Goal: Information Seeking & Learning: Understand process/instructions

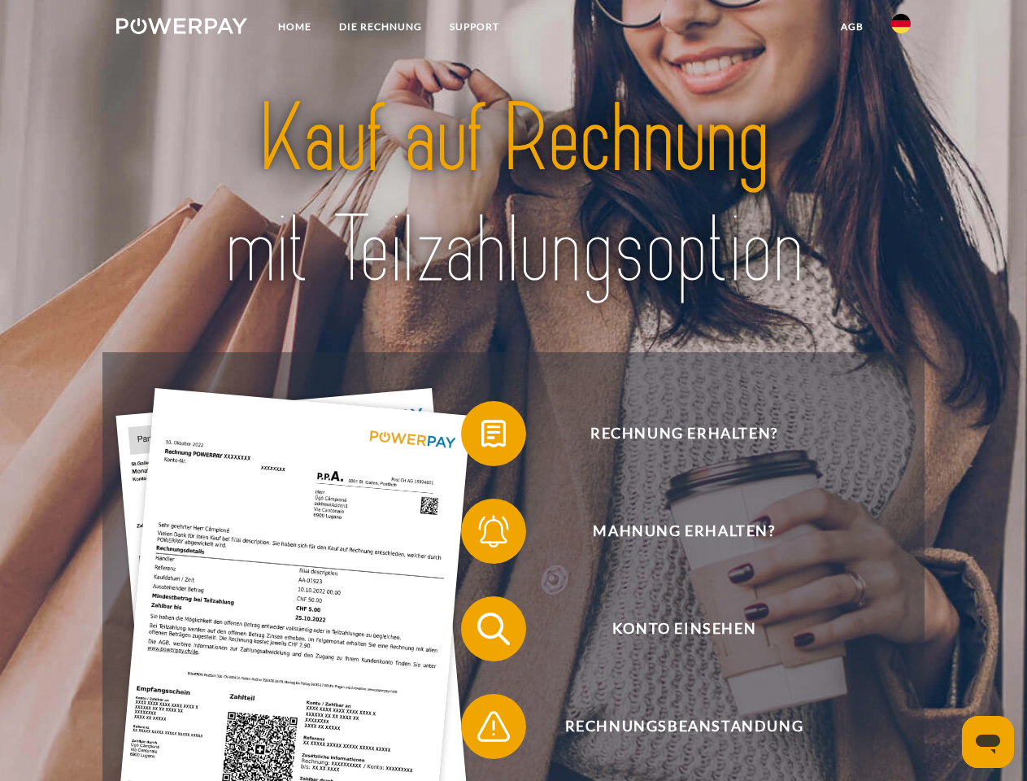
click at [181, 28] on img at bounding box center [181, 26] width 131 height 16
click at [901, 28] on img at bounding box center [901, 24] width 20 height 20
click at [851, 27] on link "agb" at bounding box center [852, 26] width 50 height 29
click at [481, 437] on span at bounding box center [469, 433] width 81 height 81
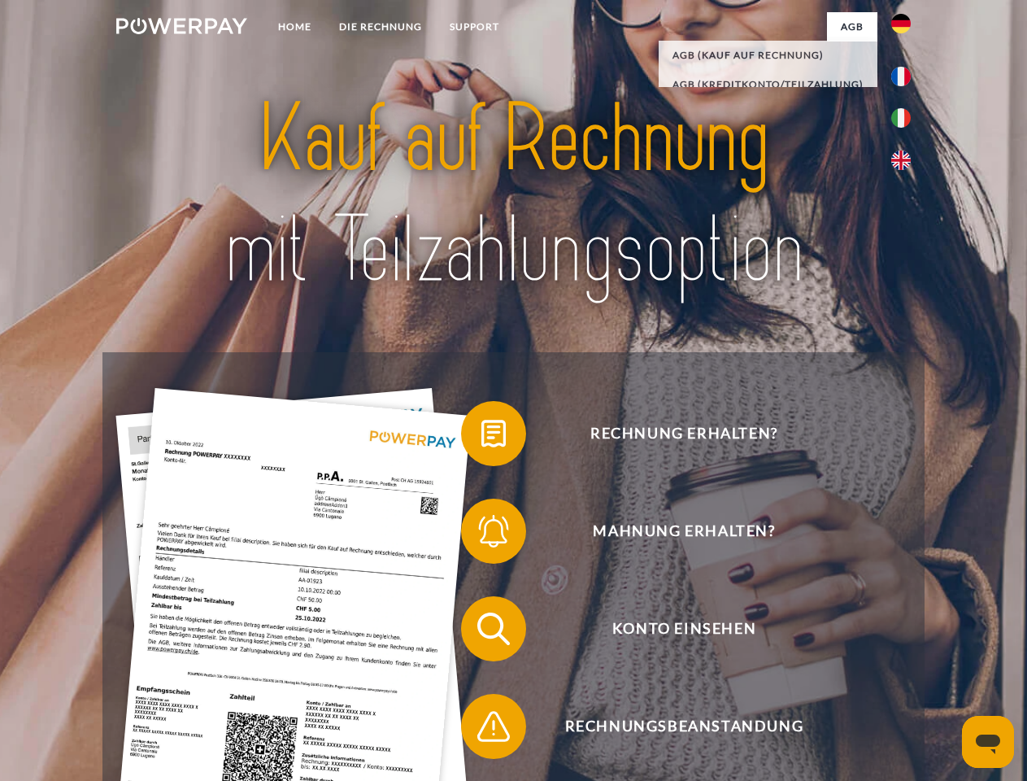
click at [481, 534] on span at bounding box center [469, 530] width 81 height 81
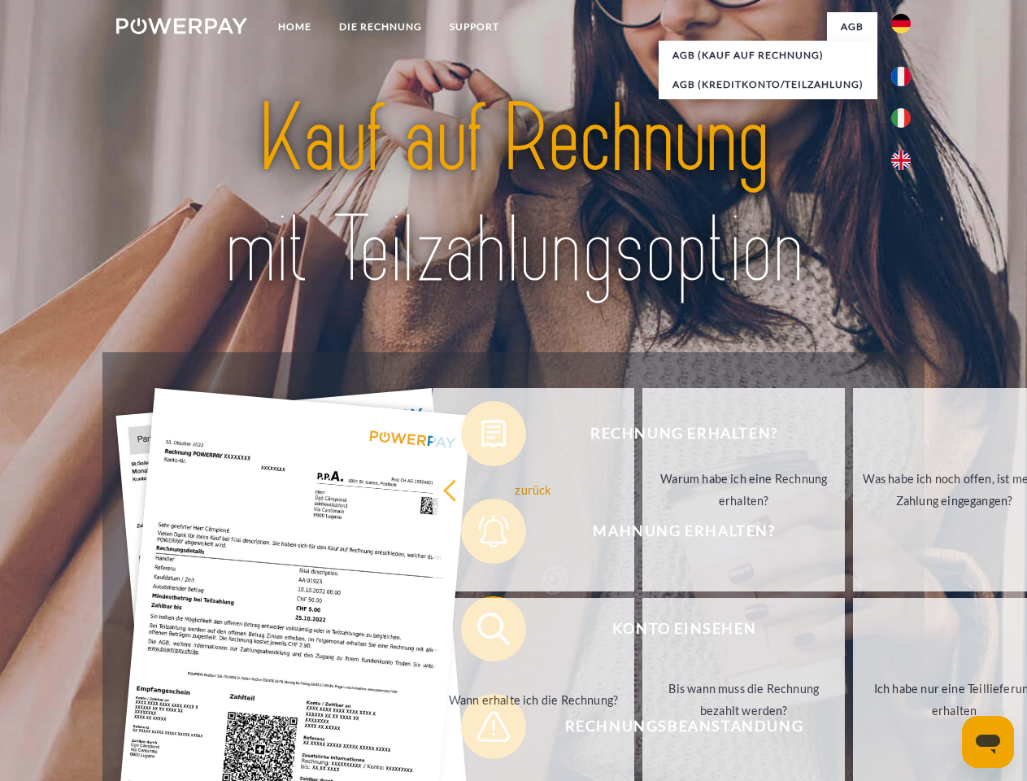
click at [642, 632] on link "Bis wann muss die Rechnung bezahlt werden?" at bounding box center [743, 699] width 202 height 203
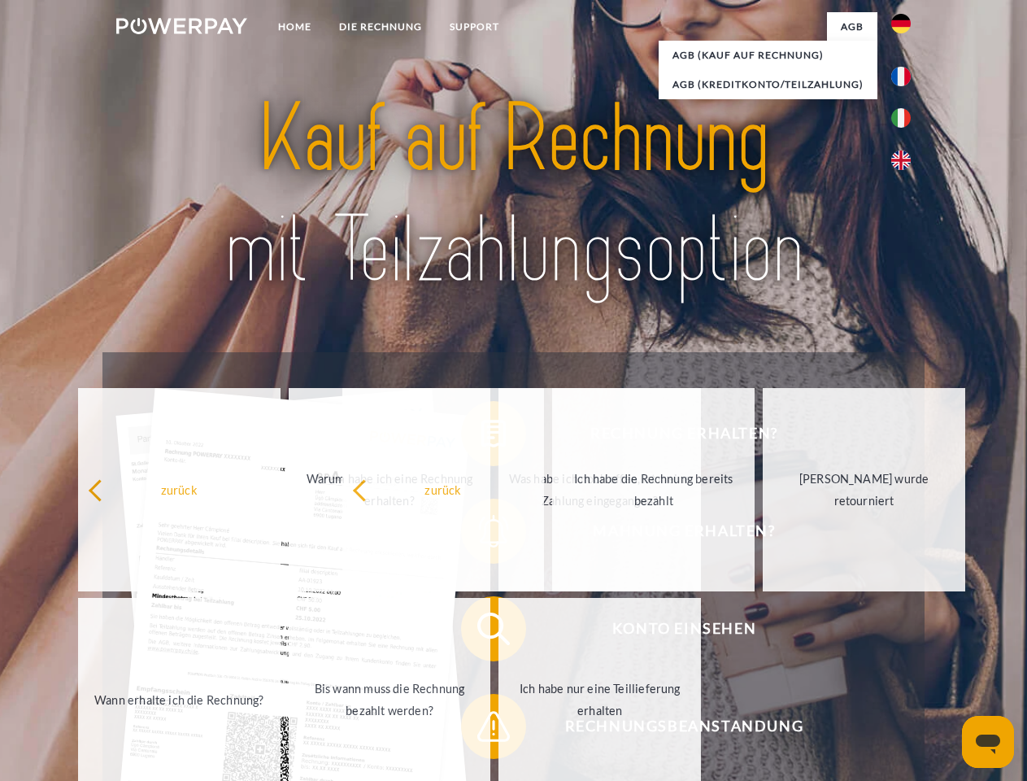
click at [481, 729] on span at bounding box center [469, 726] width 81 height 81
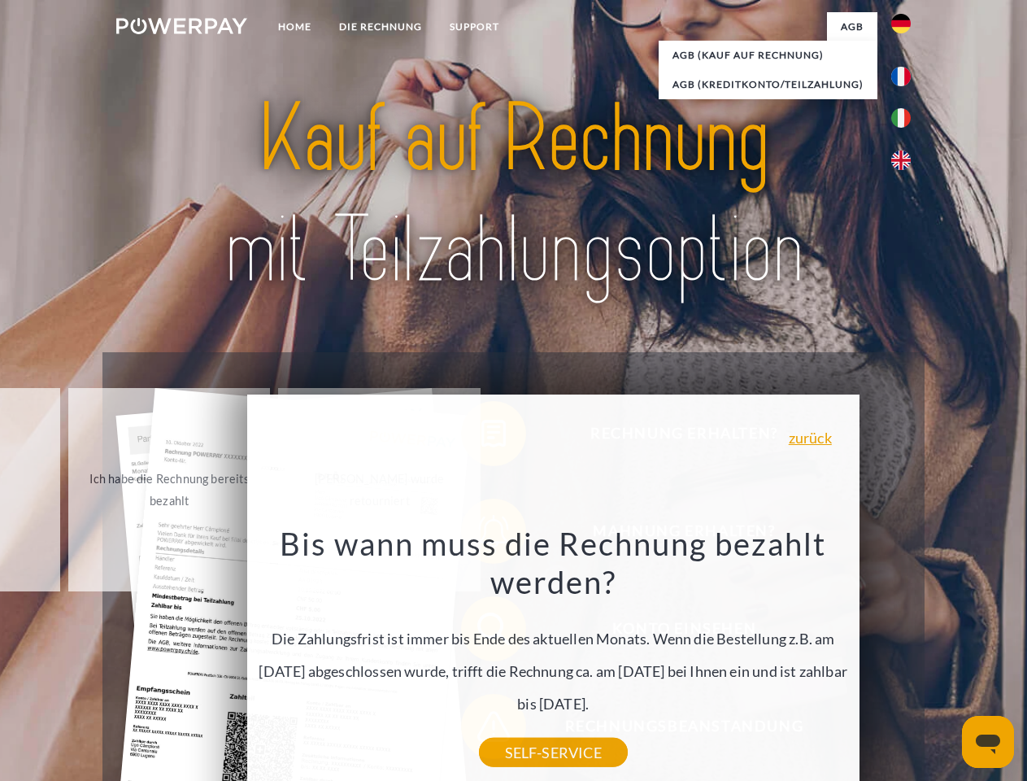
click at [988, 742] on icon "Messaging-Fenster öffnen" at bounding box center [988, 744] width 24 height 20
